Goal: Navigation & Orientation: Understand site structure

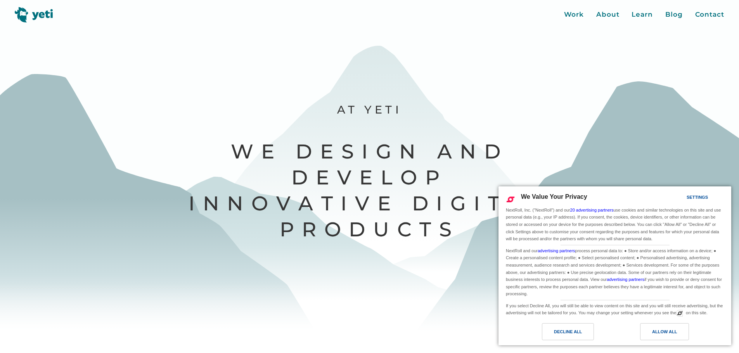
click at [484, 107] on p "At Yeti" at bounding box center [369, 109] width 363 height 14
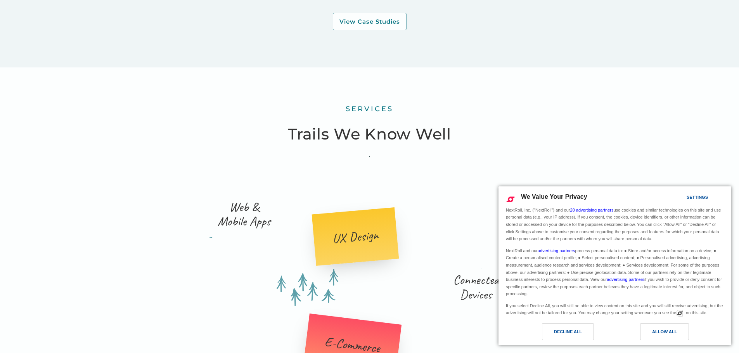
scroll to position [1125, 0]
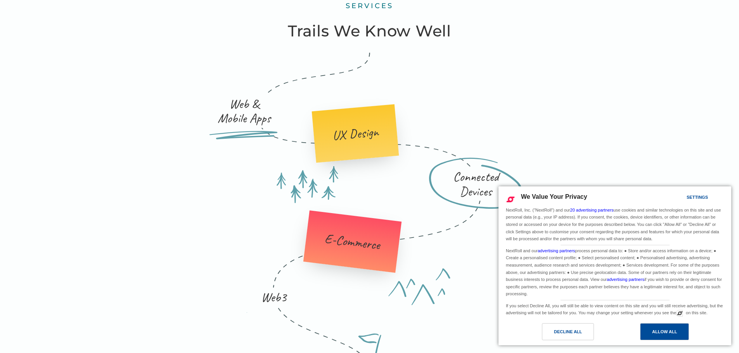
click at [649, 327] on div "Allow All" at bounding box center [664, 332] width 49 height 17
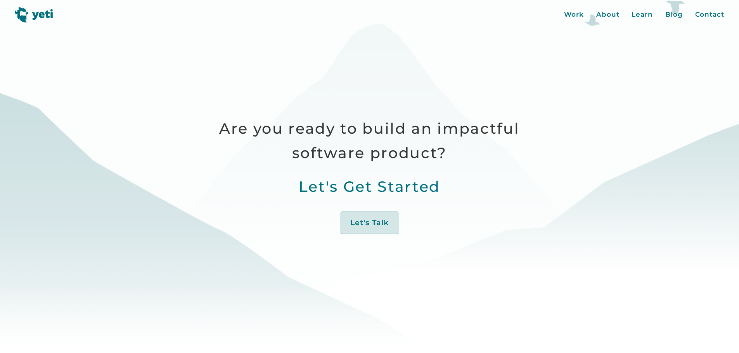
scroll to position [272, 0]
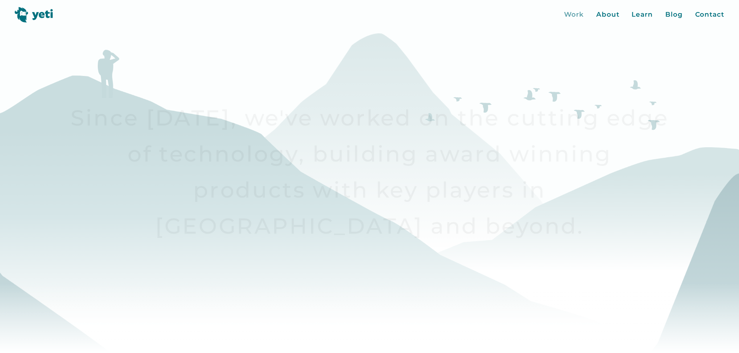
click at [569, 17] on div "Work" at bounding box center [574, 15] width 20 height 10
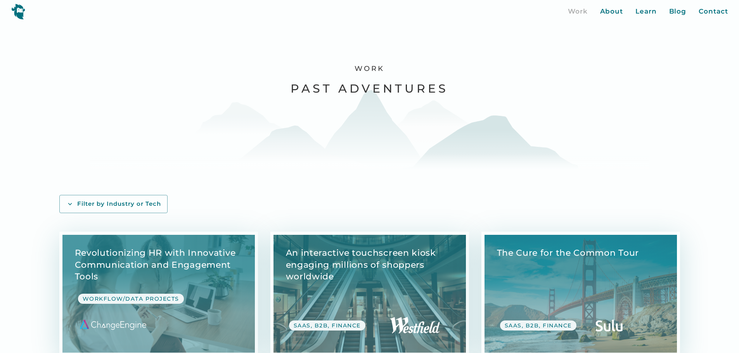
click at [628, 15] on div "Work About Learn Blog Contact Close More..." at bounding box center [648, 12] width 160 height 10
click at [613, 10] on div "About" at bounding box center [611, 12] width 23 height 10
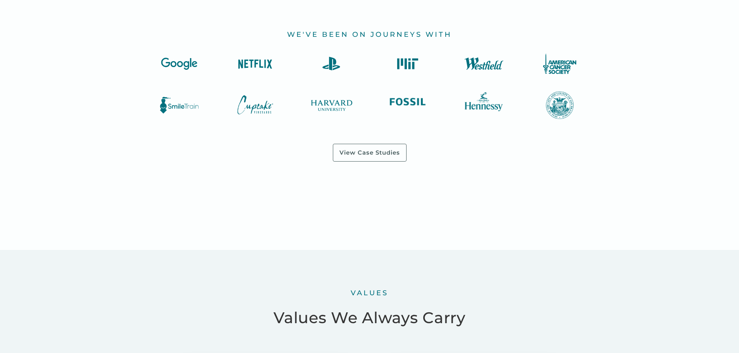
scroll to position [892, 0]
